Goal: Task Accomplishment & Management: Manage account settings

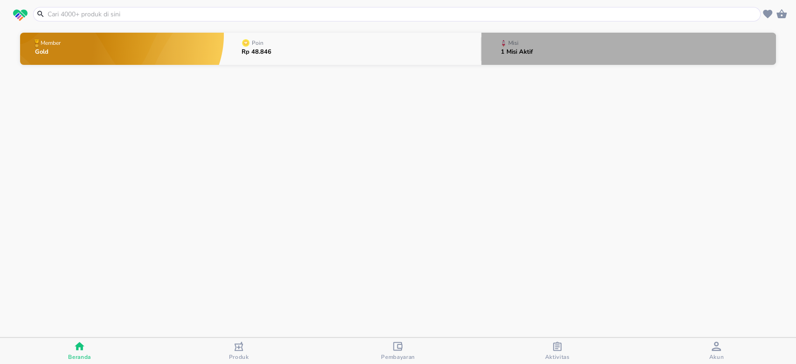
click at [528, 52] on p "1 Misi Aktif" at bounding box center [517, 52] width 32 height 6
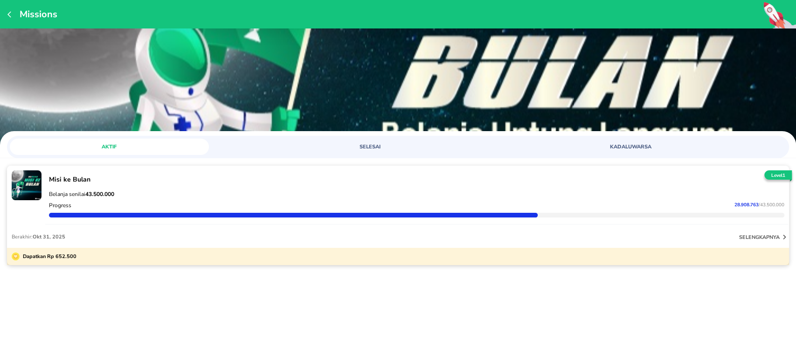
click at [327, 250] on div "Dapatkan Rp 652.500" at bounding box center [398, 256] width 782 height 17
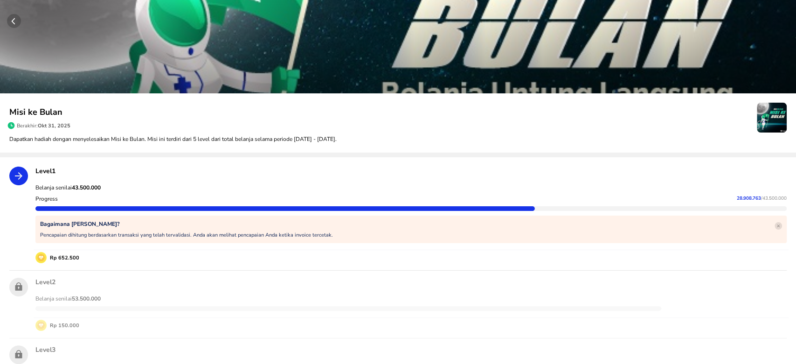
click at [93, 185] on strong "43.500.000" at bounding box center [86, 187] width 29 height 7
copy strong "43.500.000"
click at [742, 199] on span "28.908.763" at bounding box center [749, 198] width 24 height 7
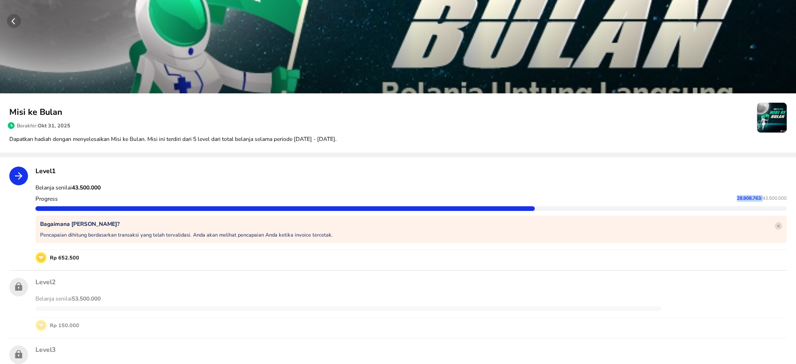
copy p "28.908.763"
